Goal: Transaction & Acquisition: Download file/media

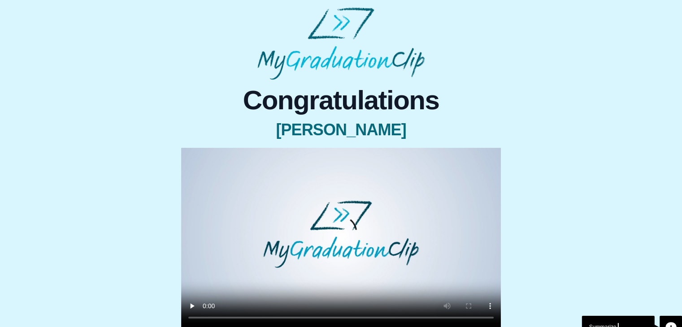
scroll to position [85, 0]
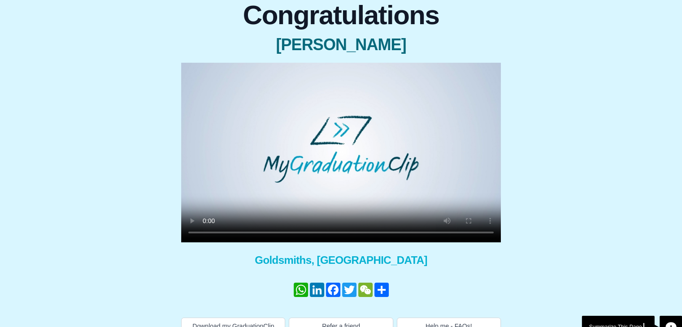
click at [242, 126] on video at bounding box center [341, 153] width 320 height 180
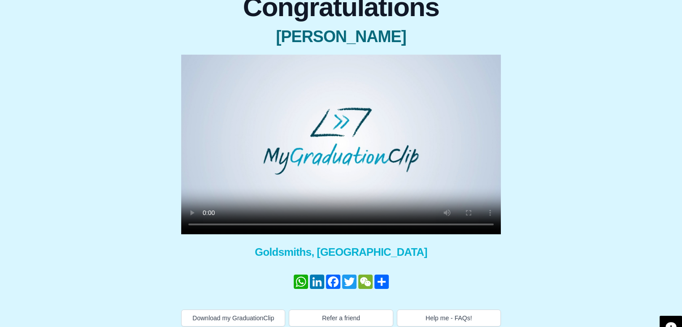
click at [267, 180] on video at bounding box center [341, 145] width 320 height 180
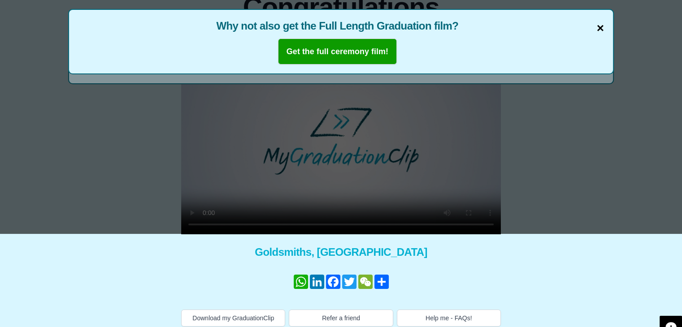
click at [600, 28] on span "×" at bounding box center [599, 28] width 7 height 19
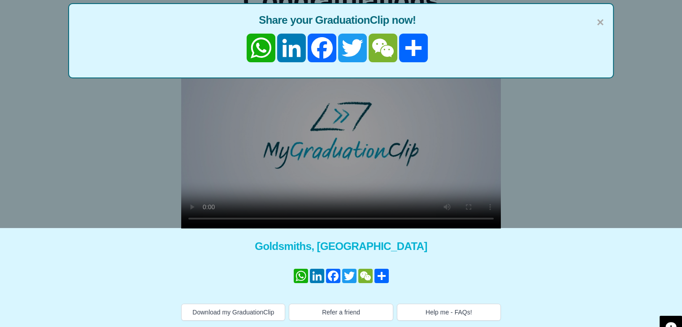
scroll to position [99, 0]
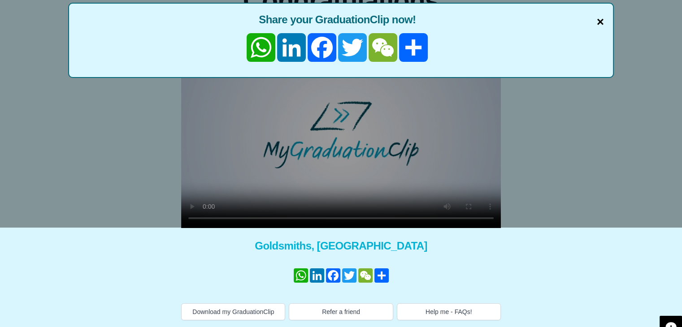
click at [601, 20] on span "×" at bounding box center [599, 22] width 7 height 19
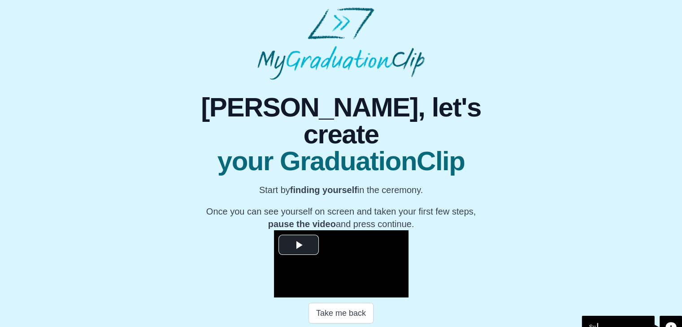
scroll to position [128, 0]
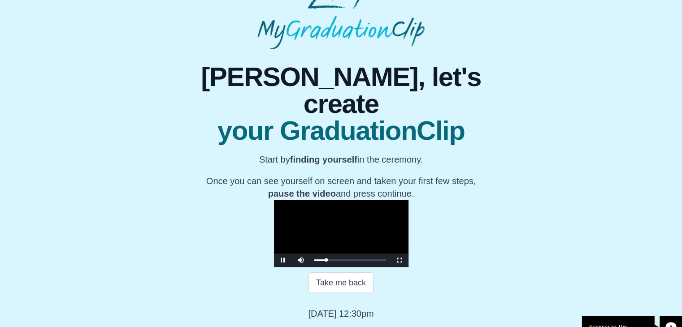
click at [275, 200] on video "Video Player" at bounding box center [341, 233] width 134 height 67
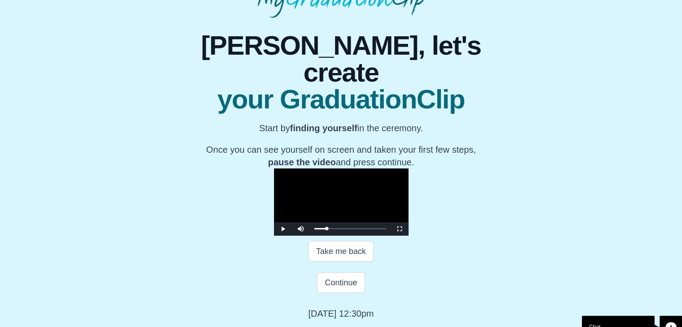
click at [274, 168] on video "Video Player" at bounding box center [341, 201] width 134 height 67
click at [332, 276] on button "Continue" at bounding box center [341, 282] width 48 height 21
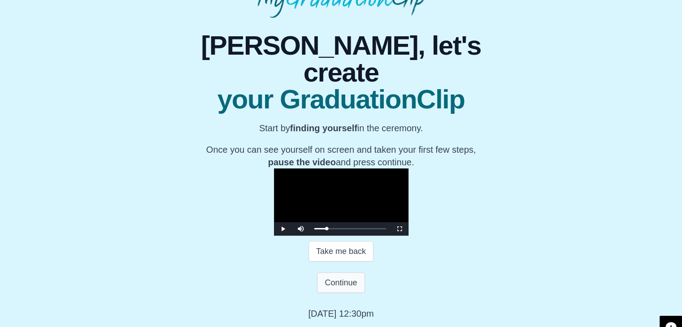
scroll to position [0, 0]
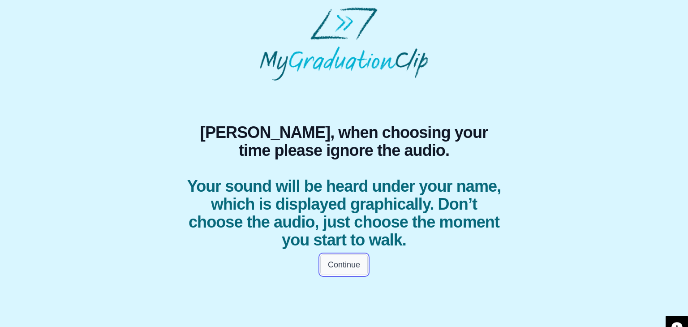
click at [337, 263] on button "Continue" at bounding box center [344, 265] width 48 height 21
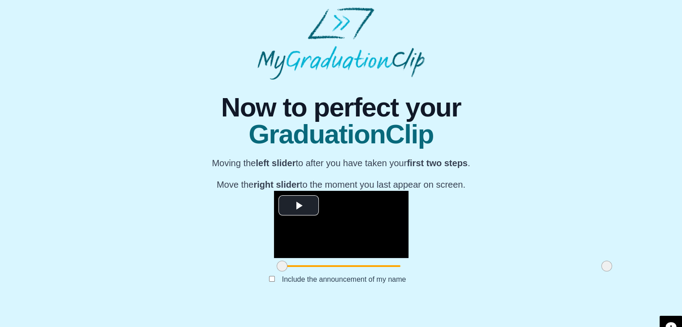
scroll to position [107, 0]
click at [298, 205] on span "Video Player" at bounding box center [298, 205] width 0 height 0
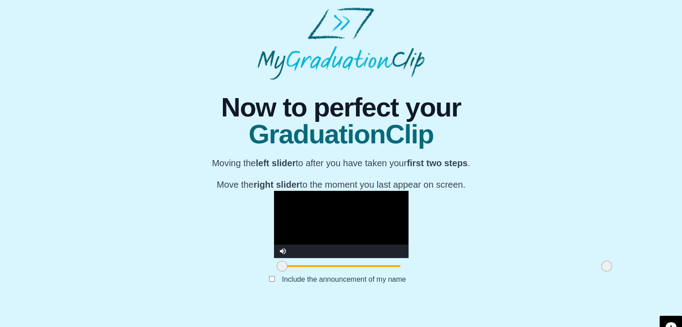
click at [274, 191] on video "Video Player" at bounding box center [341, 224] width 134 height 67
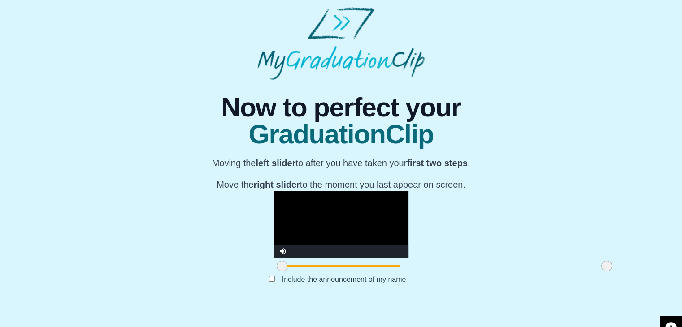
drag, startPoint x: 181, startPoint y: 282, endPoint x: 173, endPoint y: 282, distance: 8.5
click at [274, 274] on div at bounding box center [282, 266] width 16 height 16
drag, startPoint x: 177, startPoint y: 284, endPoint x: 196, endPoint y: 285, distance: 19.3
click at [295, 272] on span at bounding box center [300, 266] width 11 height 11
drag, startPoint x: 500, startPoint y: 284, endPoint x: 482, endPoint y: 287, distance: 18.2
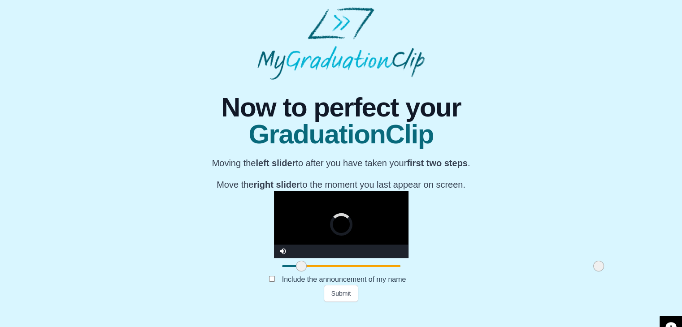
click at [593, 272] on span at bounding box center [598, 266] width 11 height 11
drag, startPoint x: 482, startPoint y: 287, endPoint x: 538, endPoint y: 285, distance: 56.1
click at [538, 285] on div "**********" at bounding box center [340, 191] width 667 height 222
drag, startPoint x: 199, startPoint y: 284, endPoint x: 267, endPoint y: 285, distance: 67.7
click at [363, 272] on span at bounding box center [368, 266] width 11 height 11
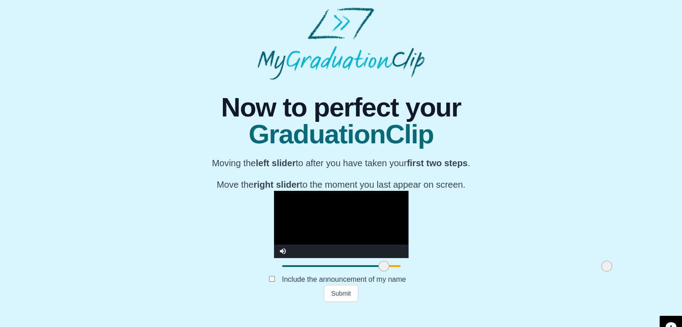
drag, startPoint x: 265, startPoint y: 284, endPoint x: 280, endPoint y: 284, distance: 14.8
click at [378, 272] on span at bounding box center [383, 266] width 11 height 11
drag, startPoint x: 501, startPoint y: 284, endPoint x: 506, endPoint y: 285, distance: 5.9
click at [601, 272] on span at bounding box center [606, 266] width 11 height 11
drag, startPoint x: 277, startPoint y: 284, endPoint x: 225, endPoint y: 289, distance: 52.3
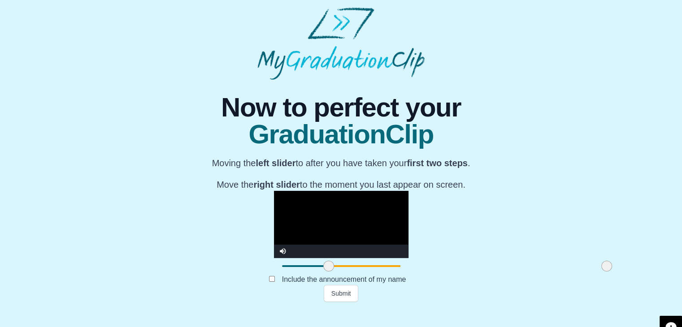
click at [320, 274] on div at bounding box center [328, 266] width 16 height 16
click at [304, 191] on video "Video Player" at bounding box center [341, 224] width 134 height 67
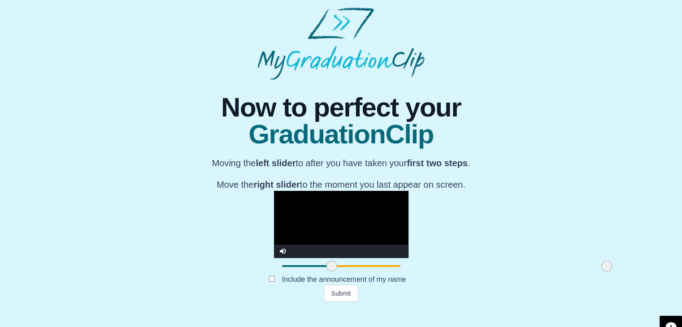
click at [321, 201] on video "Video Player" at bounding box center [341, 224] width 134 height 67
drag, startPoint x: 225, startPoint y: 281, endPoint x: 218, endPoint y: 283, distance: 7.3
click at [319, 272] on span at bounding box center [324, 266] width 11 height 11
click at [274, 191] on video "Video Player" at bounding box center [341, 224] width 134 height 67
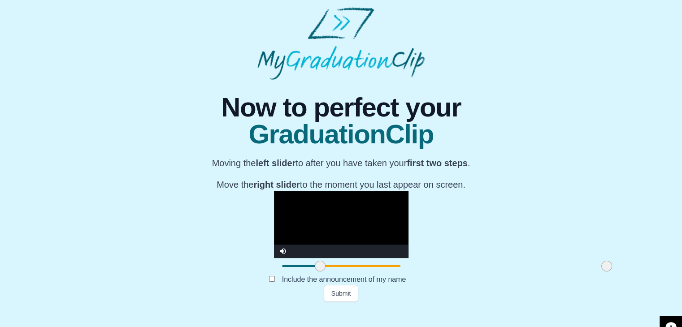
drag, startPoint x: 223, startPoint y: 282, endPoint x: 219, endPoint y: 283, distance: 4.6
click at [315, 272] on span at bounding box center [320, 266] width 11 height 11
click at [274, 191] on video "Video Player" at bounding box center [341, 224] width 134 height 67
drag, startPoint x: 219, startPoint y: 285, endPoint x: 281, endPoint y: 287, distance: 62.3
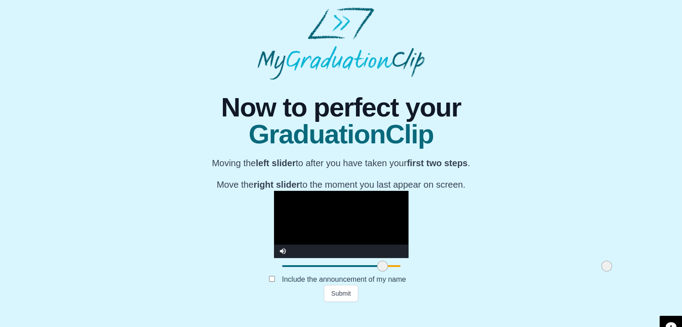
click at [377, 272] on span at bounding box center [382, 266] width 11 height 11
click at [346, 302] on button "Submit" at bounding box center [341, 293] width 35 height 17
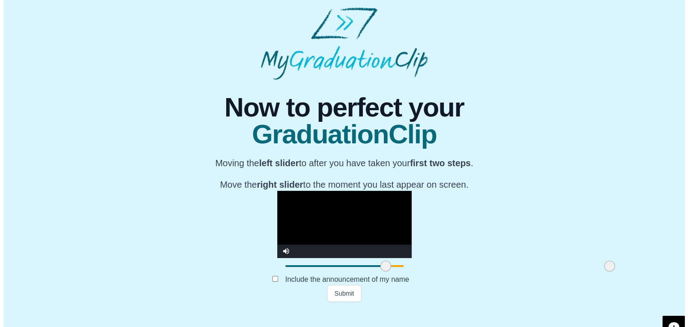
scroll to position [0, 0]
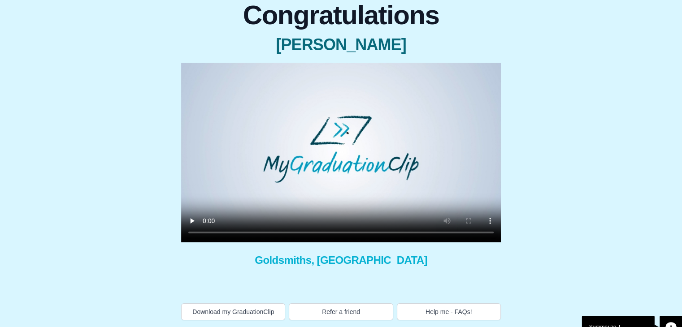
scroll to position [85, 0]
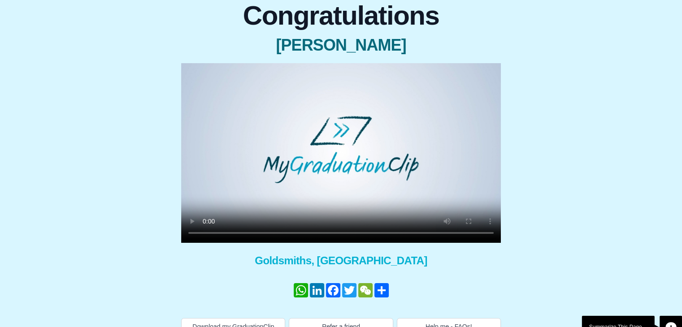
click at [363, 159] on video at bounding box center [341, 153] width 320 height 180
click at [268, 263] on span "Goldsmiths, [GEOGRAPHIC_DATA]" at bounding box center [341, 261] width 320 height 14
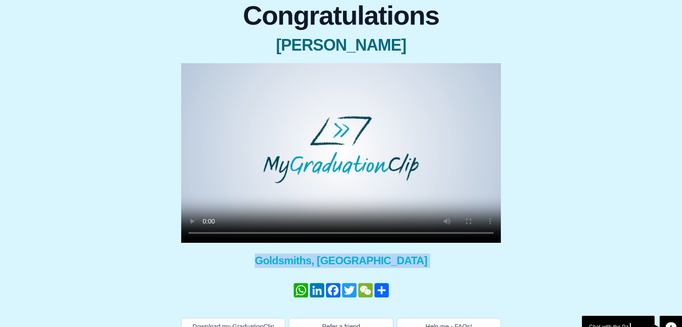
click at [268, 263] on span "Goldsmiths, [GEOGRAPHIC_DATA]" at bounding box center [341, 261] width 320 height 14
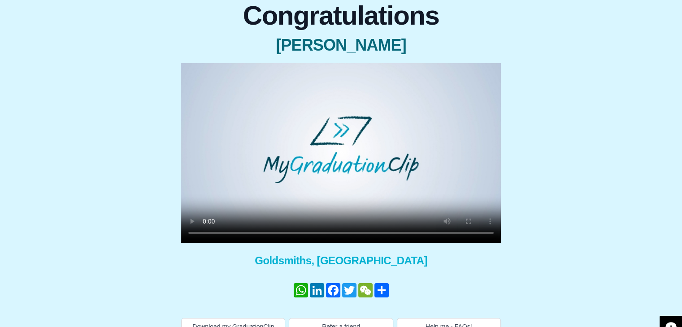
click at [394, 189] on video at bounding box center [341, 153] width 320 height 180
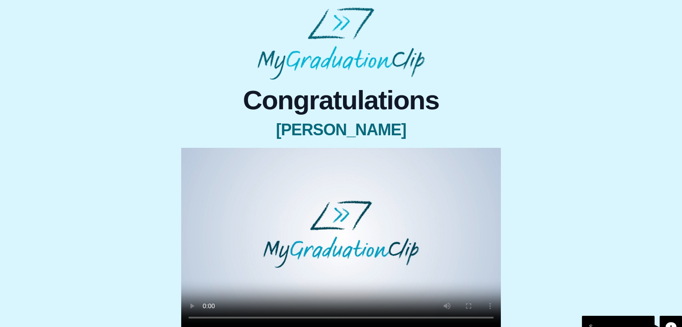
click at [114, 81] on div "Congratulations [PERSON_NAME] × Share your GraduationClip now! × Why not also g…" at bounding box center [340, 243] width 667 height 326
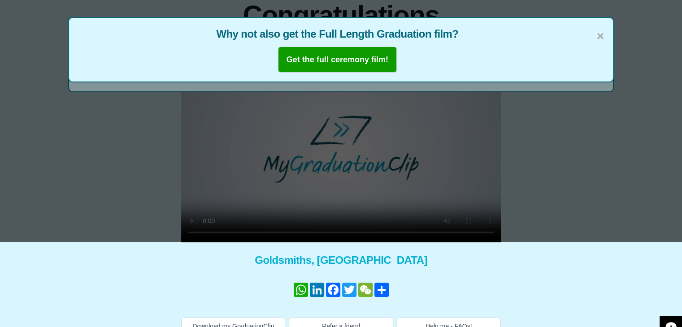
drag, startPoint x: 588, startPoint y: 37, endPoint x: 595, endPoint y: 37, distance: 7.2
click at [595, 37] on span "Why not also get the Full Length Graduation film?" at bounding box center [341, 34] width 526 height 14
click at [599, 37] on span "×" at bounding box center [599, 36] width 7 height 19
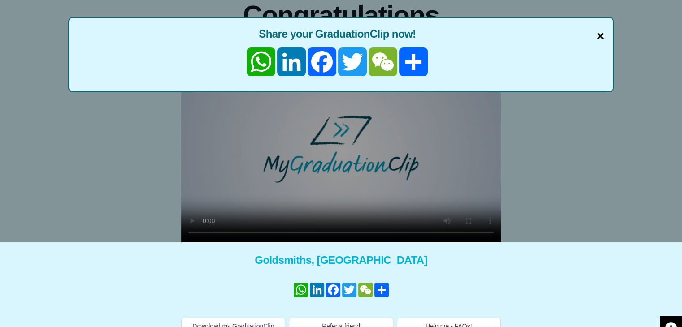
click at [599, 36] on span "×" at bounding box center [599, 36] width 7 height 19
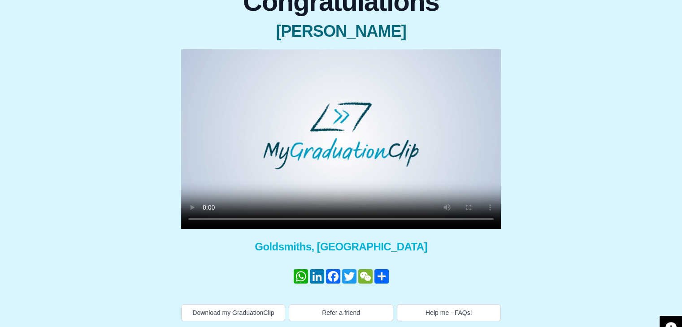
scroll to position [99, 0]
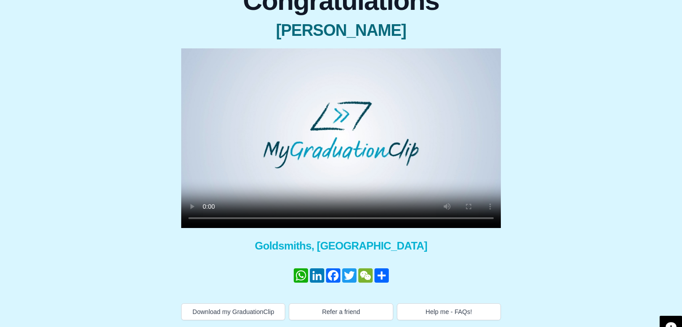
click at [371, 129] on video at bounding box center [341, 138] width 320 height 180
click at [350, 188] on video at bounding box center [341, 138] width 320 height 180
click at [229, 305] on button "Download my GraduationClip" at bounding box center [233, 311] width 104 height 17
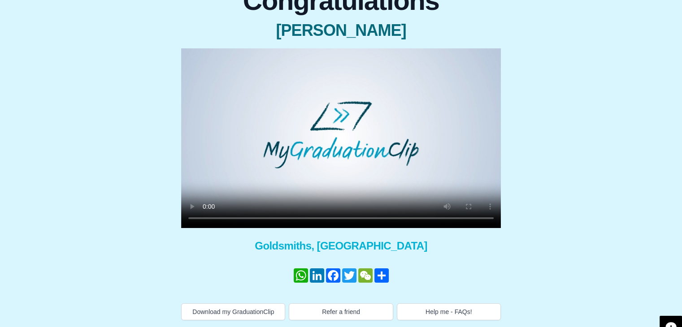
click at [585, 201] on div "Congratulations [PERSON_NAME] × Share your GraduationClip now! WhatsApp LinkedI…" at bounding box center [340, 150] width 667 height 340
